Goal: Task Accomplishment & Management: Manage account settings

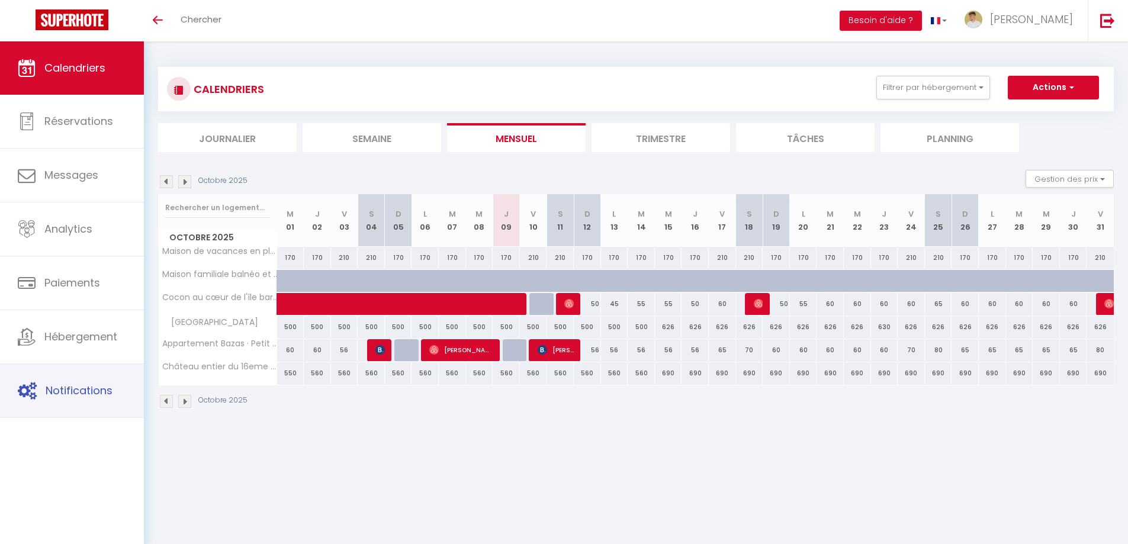
click at [110, 385] on span "Notifications" at bounding box center [79, 390] width 67 height 15
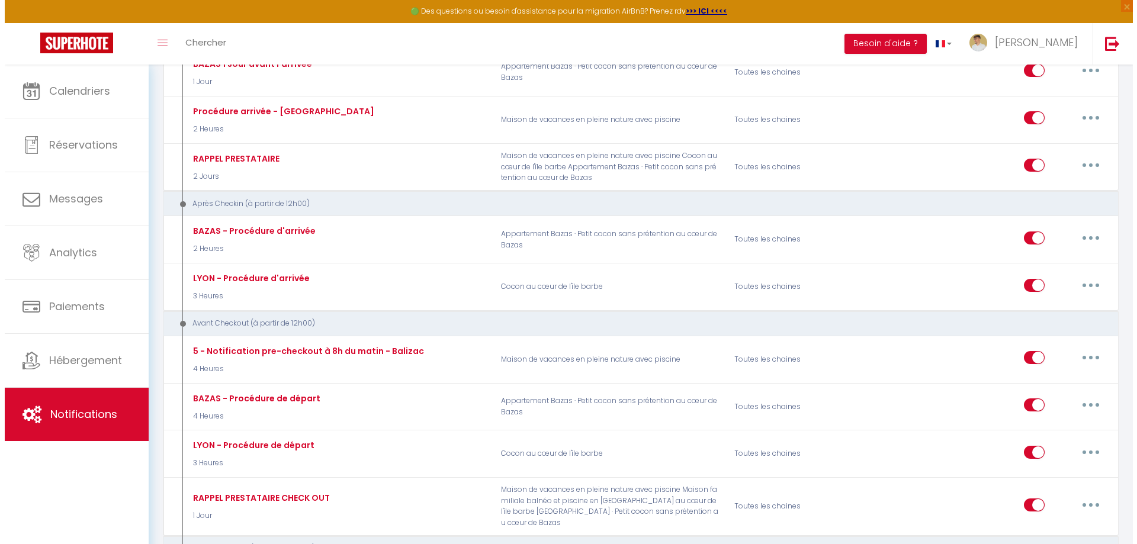
scroll to position [474, 0]
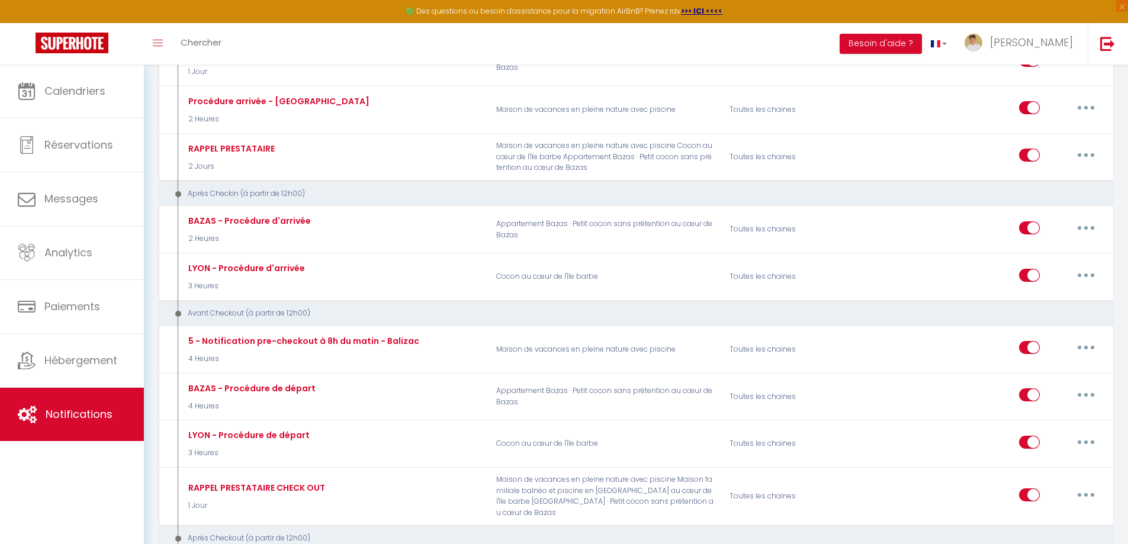
click at [1081, 394] on button "button" at bounding box center [1085, 394] width 33 height 19
click at [1030, 418] on link "Editer" at bounding box center [1055, 422] width 88 height 20
type input "BAZAS - Procédure de départ"
select select "4"
select select "4 Heures"
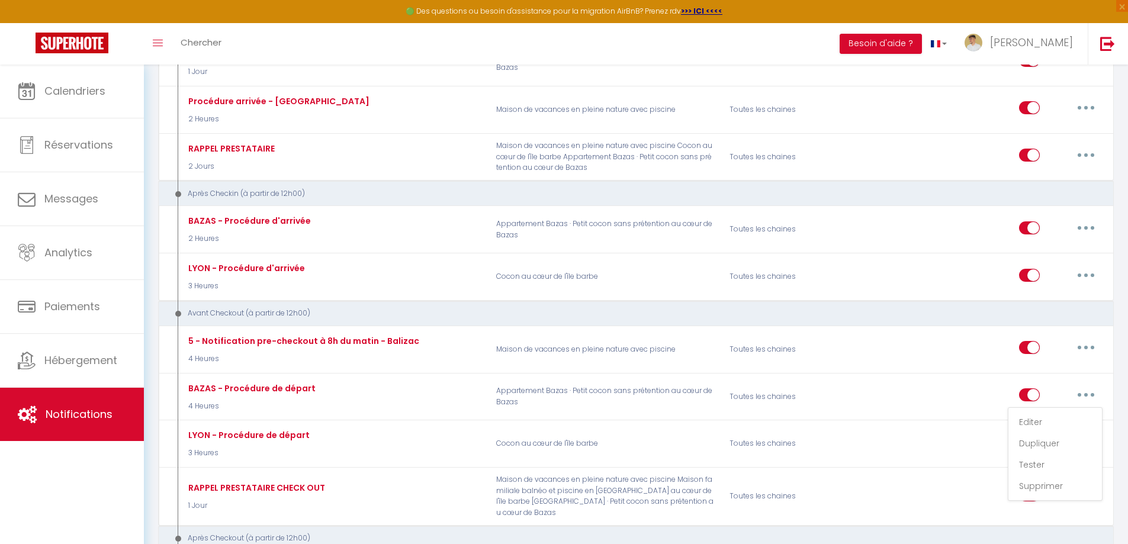
select select
checkbox input "true"
checkbox input "false"
radio input "true"
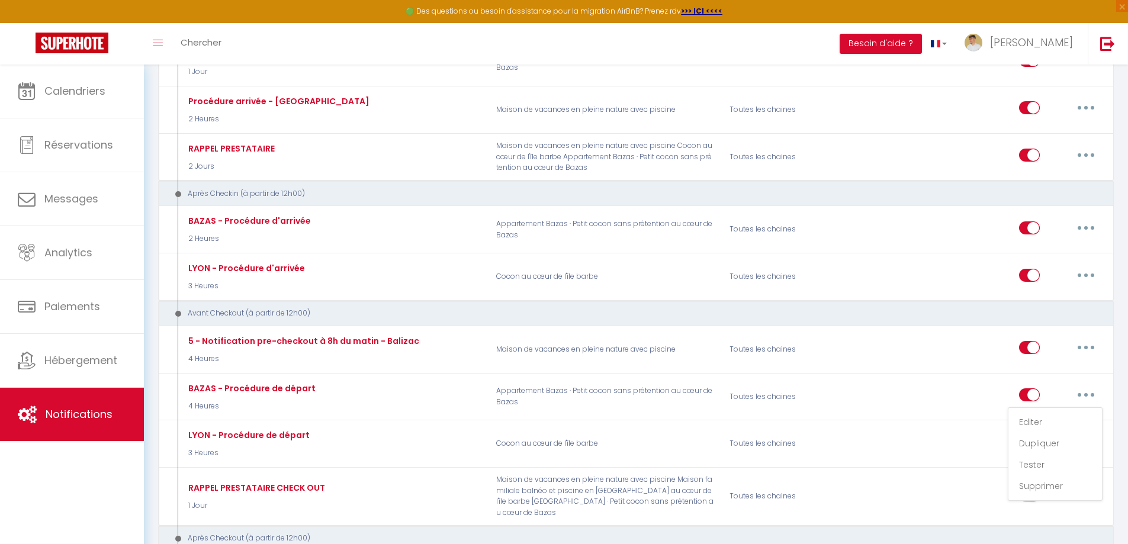
type input "Procédure de départ"
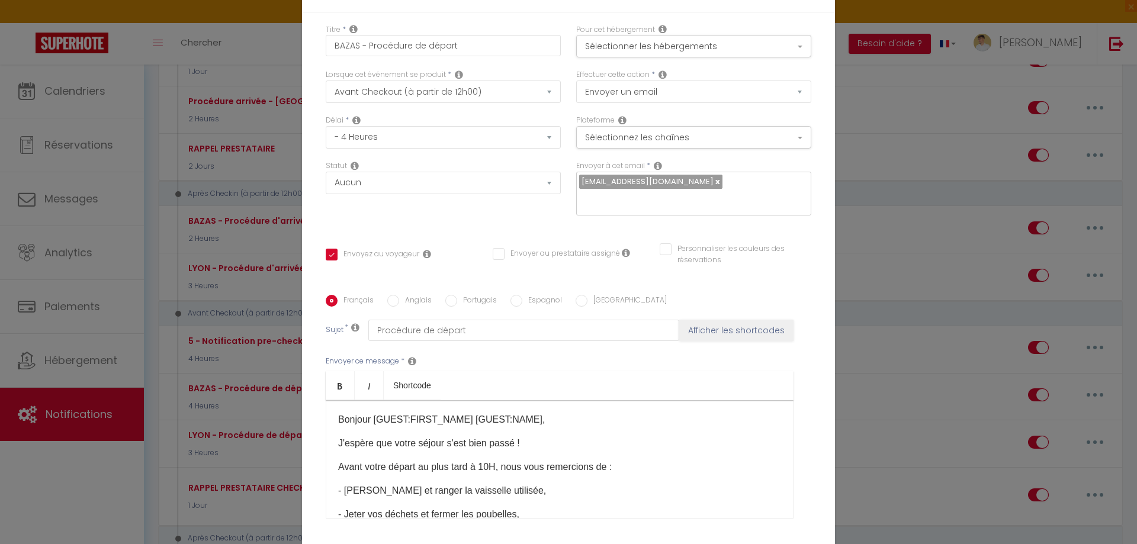
click at [460, 418] on p "Bonjour [GUEST:FIRST_NAME] [GUEST:NAME]​​," at bounding box center [559, 420] width 443 height 14
drag, startPoint x: 460, startPoint y: 418, endPoint x: 522, endPoint y: 415, distance: 61.7
click at [522, 415] on p "Bonjour [GUEST:FIRST_NAME] [GUEST:NAME]​​," at bounding box center [559, 420] width 443 height 14
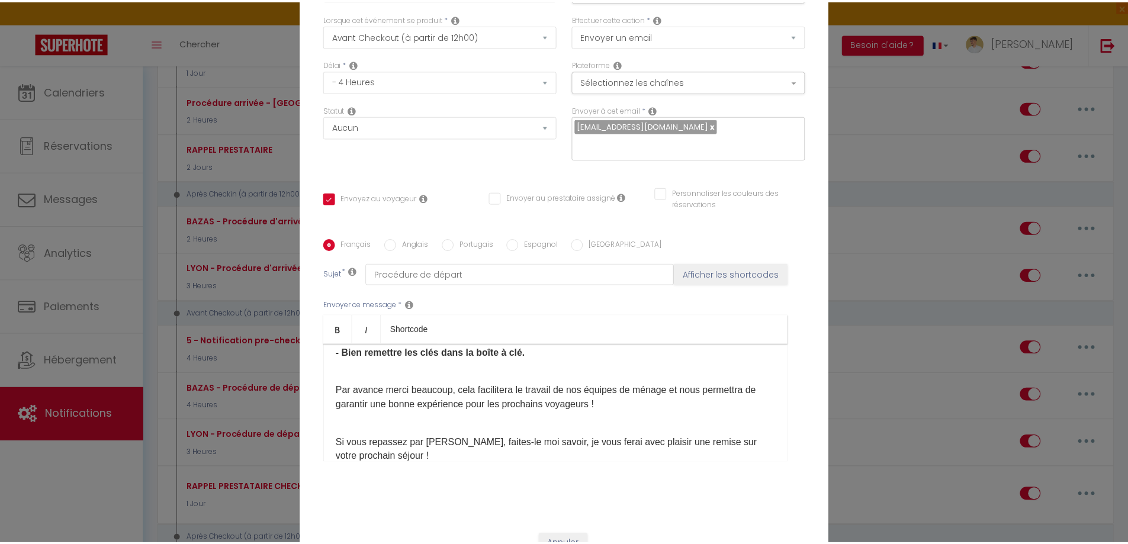
scroll to position [100, 0]
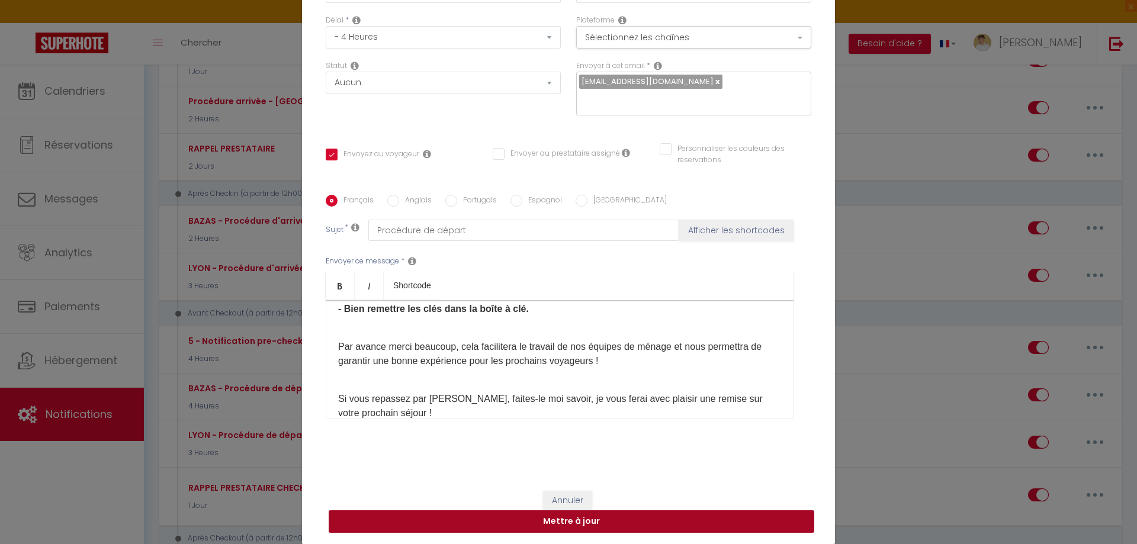
click at [564, 523] on button "Mettre à jour" at bounding box center [572, 521] width 486 height 23
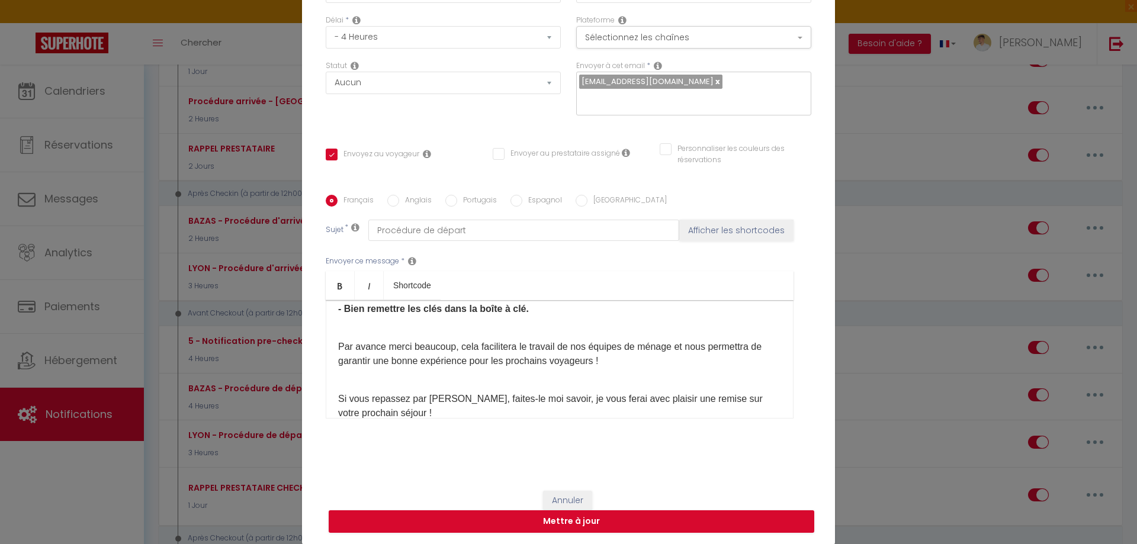
checkbox input "true"
checkbox input "false"
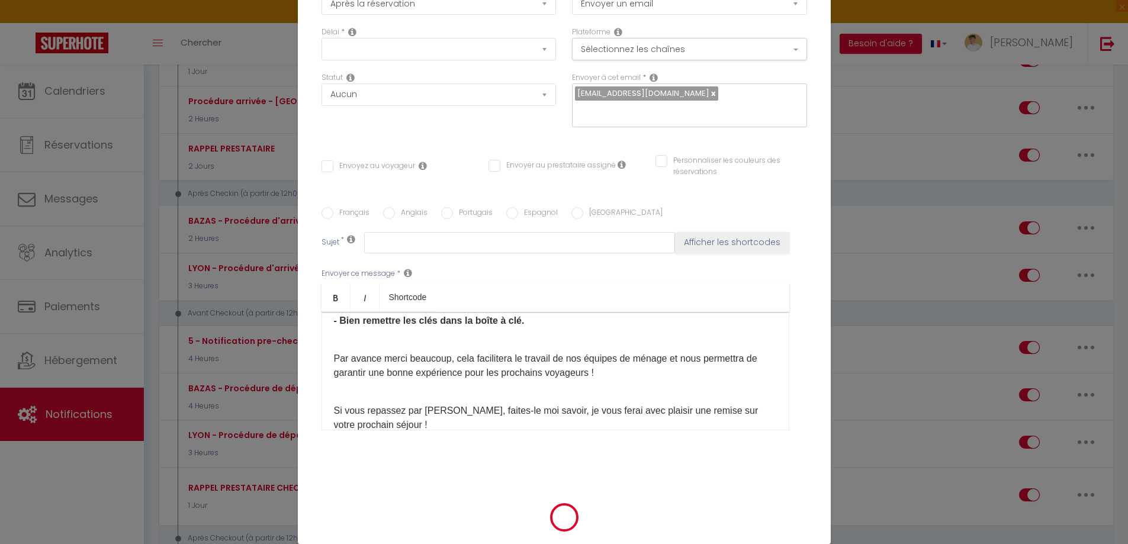
scroll to position [0, 0]
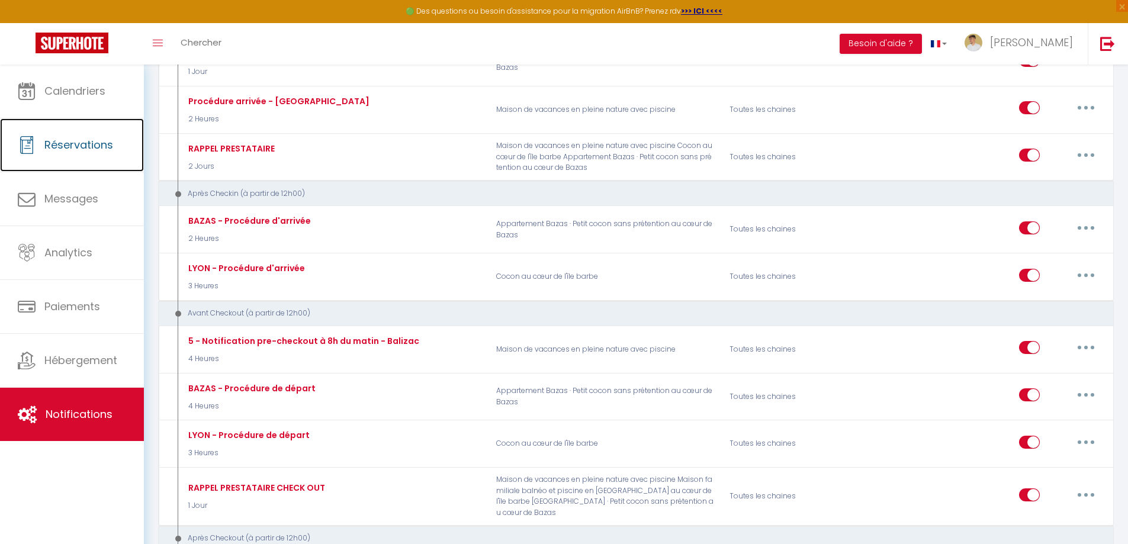
click at [48, 144] on span "Réservations" at bounding box center [78, 144] width 69 height 15
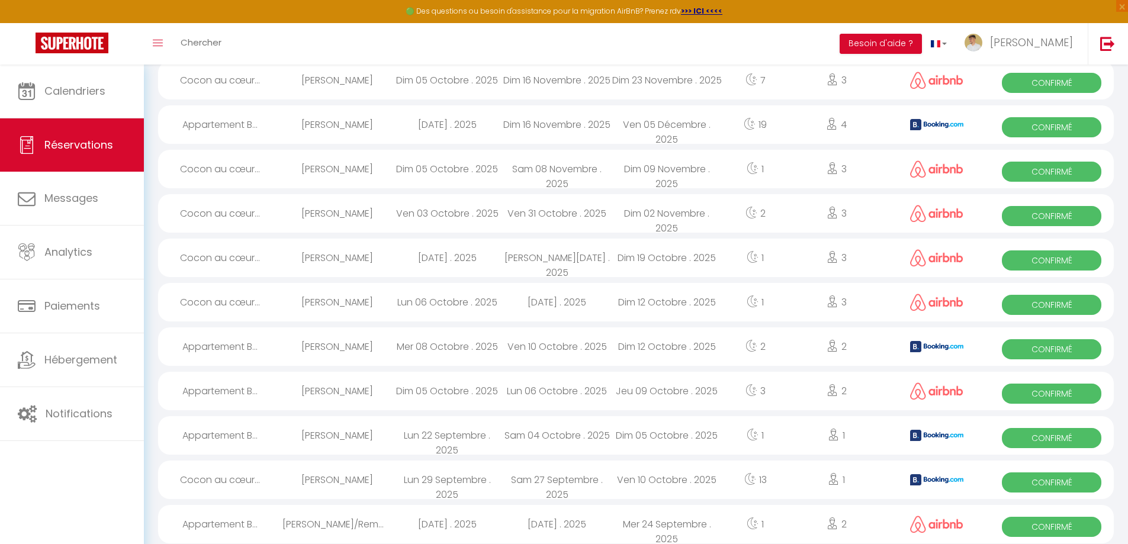
scroll to position [1271, 0]
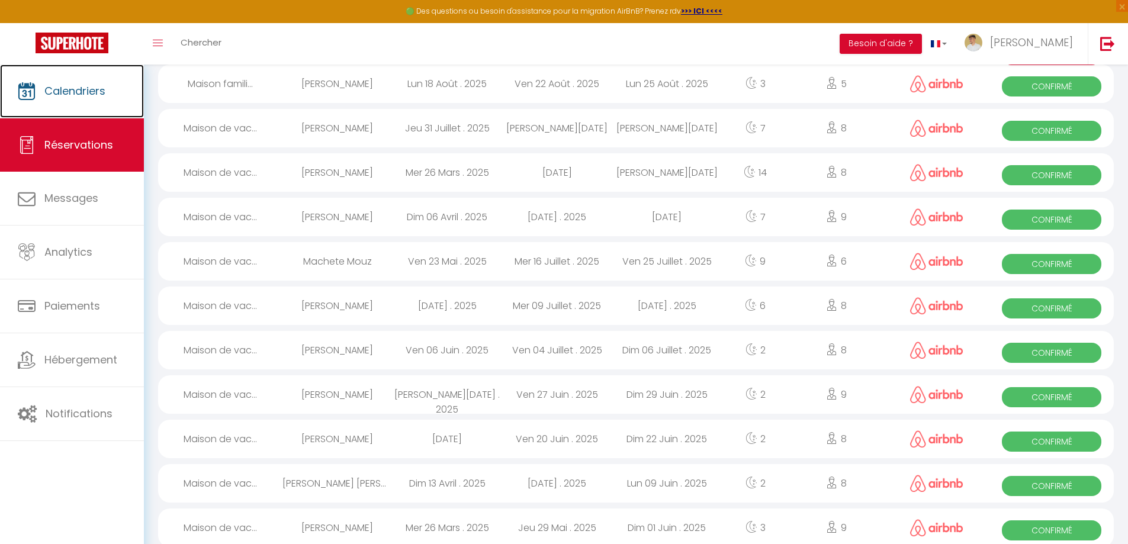
click at [74, 82] on link "Calendriers" at bounding box center [72, 91] width 144 height 53
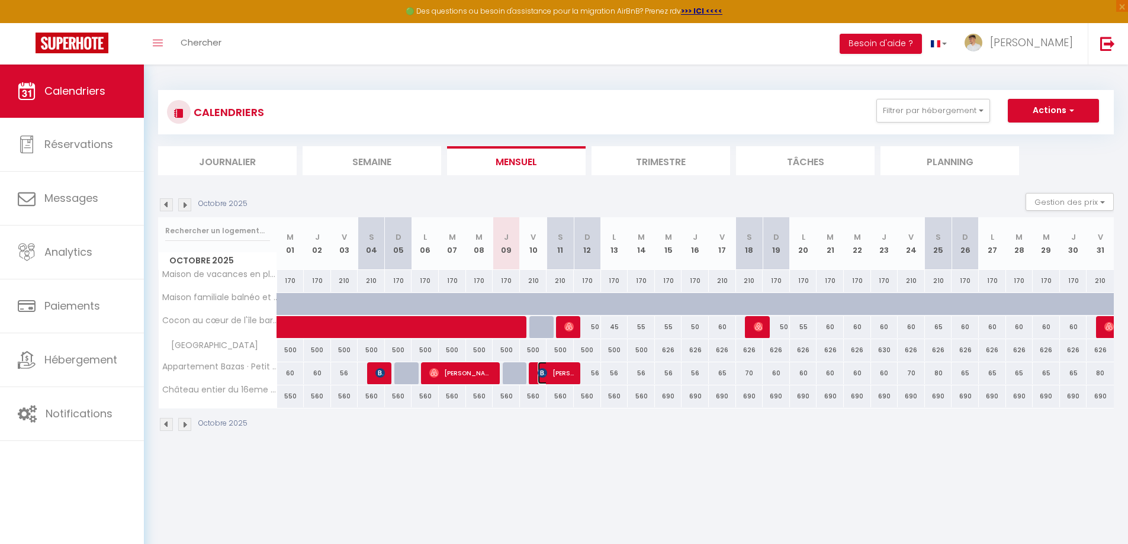
click at [561, 371] on span "[PERSON_NAME]" at bounding box center [556, 373] width 36 height 23
select select "OK"
select select "KO"
select select "0"
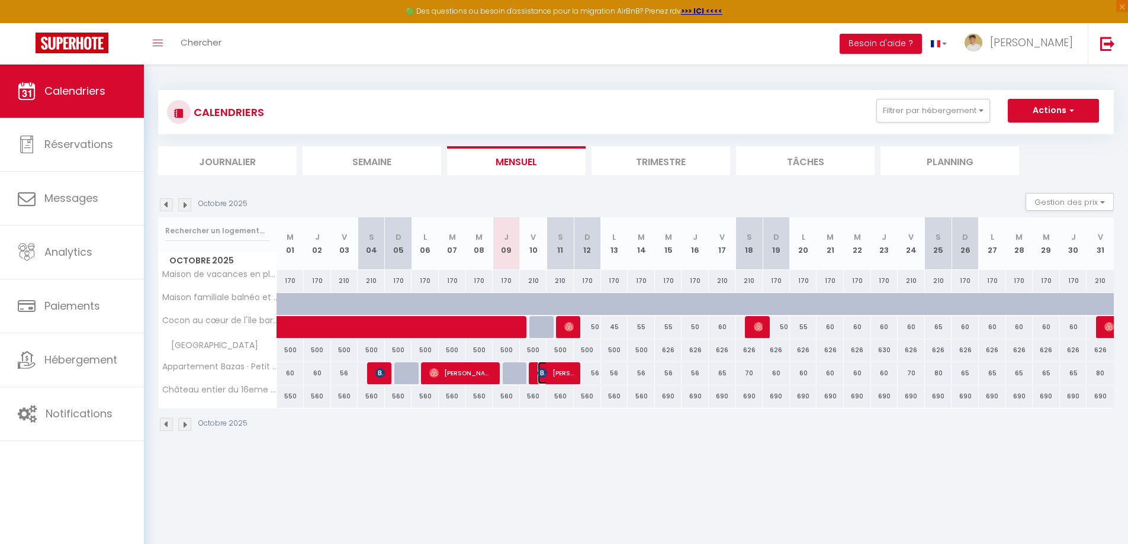
select select "1"
select select
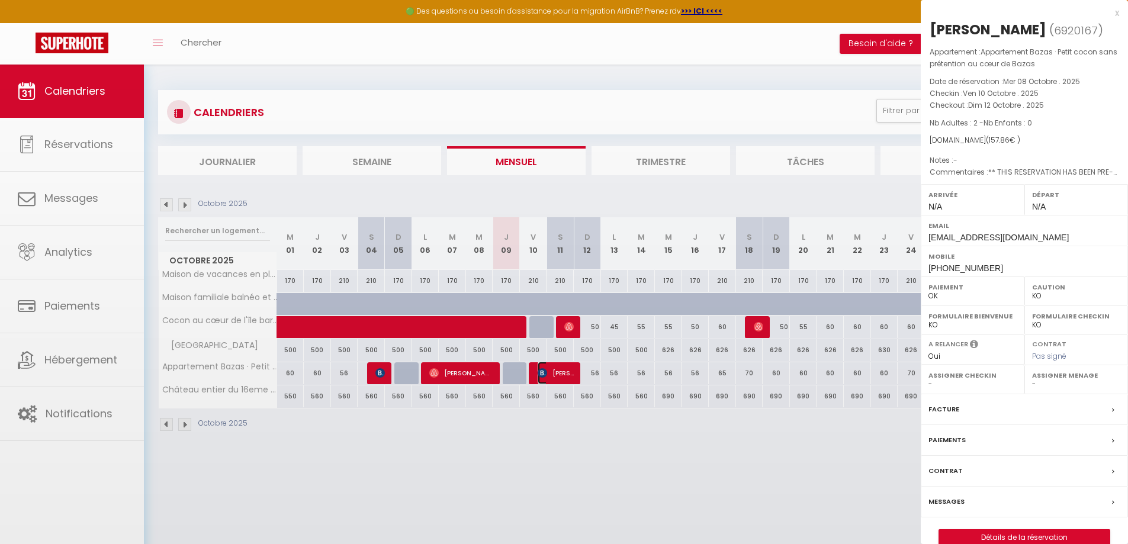
select select "48972"
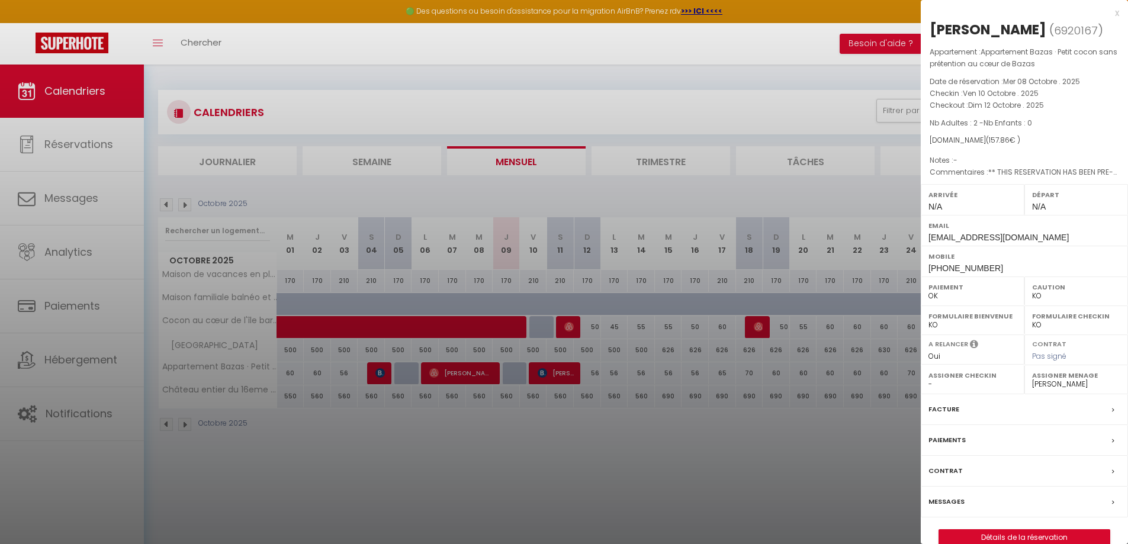
click at [1117, 14] on div "x" at bounding box center [1020, 13] width 198 height 14
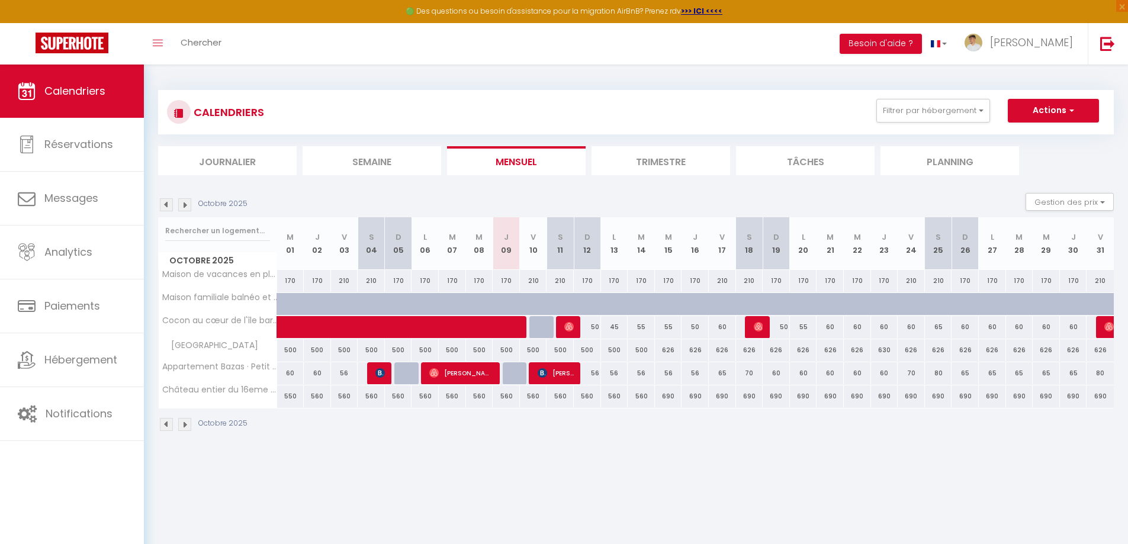
click at [647, 160] on li "Trimestre" at bounding box center [661, 160] width 139 height 29
